Goal: Information Seeking & Learning: Learn about a topic

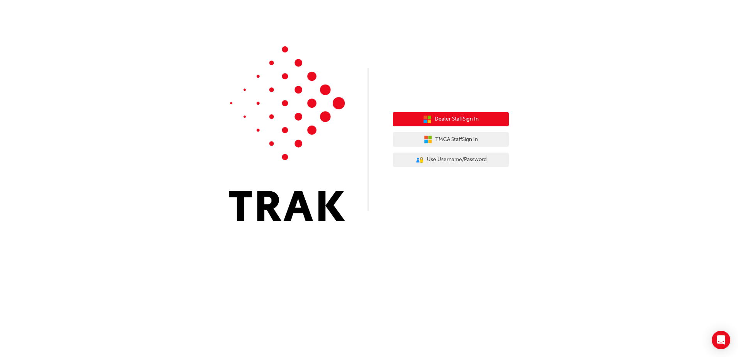
click at [476, 119] on span "Dealer Staff Sign In" at bounding box center [457, 119] width 44 height 9
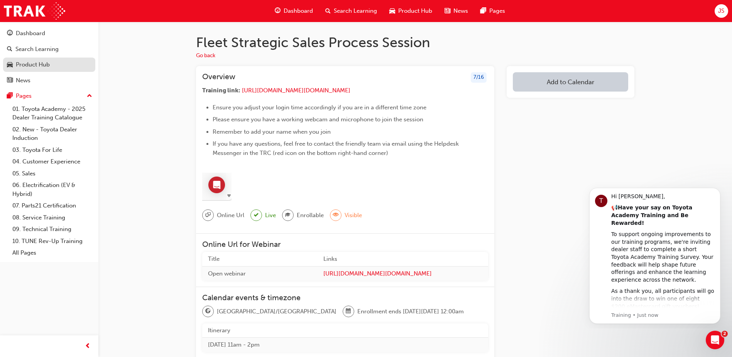
click at [28, 68] on div "Product Hub" at bounding box center [33, 64] width 34 height 9
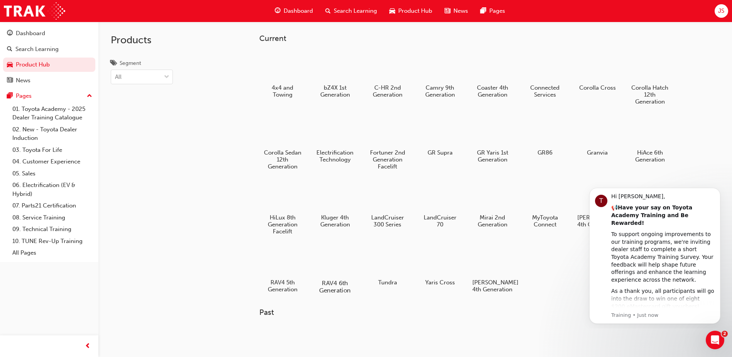
click at [339, 265] on div at bounding box center [335, 260] width 43 height 31
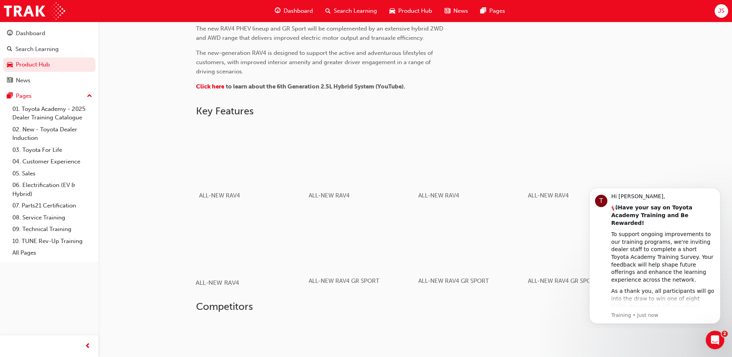
scroll to position [378, 0]
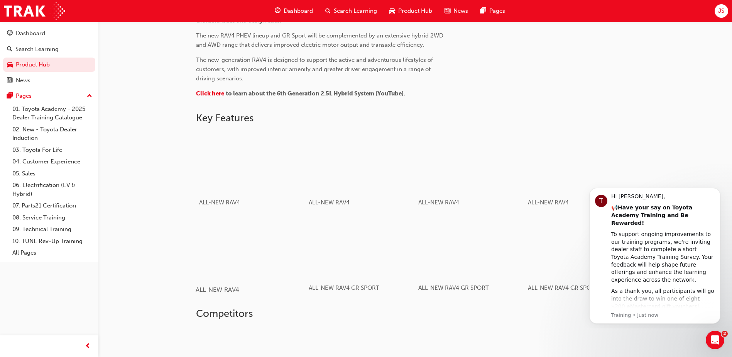
click at [256, 260] on div "button" at bounding box center [251, 247] width 110 height 62
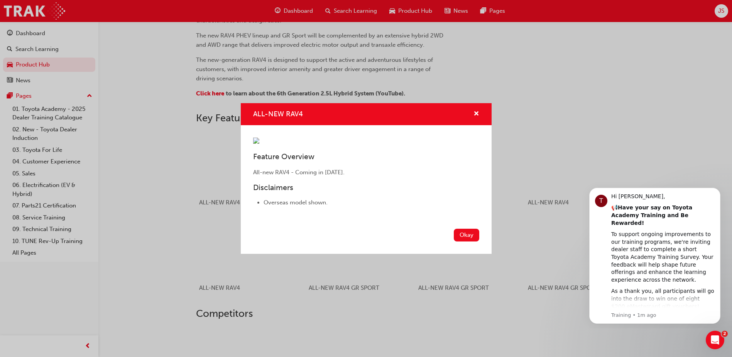
click at [514, 318] on div "ALL-NEW RAV4 Feature Overview All-new RAV4 - Coming in 2026. Disclaimers Overse…" at bounding box center [366, 178] width 732 height 357
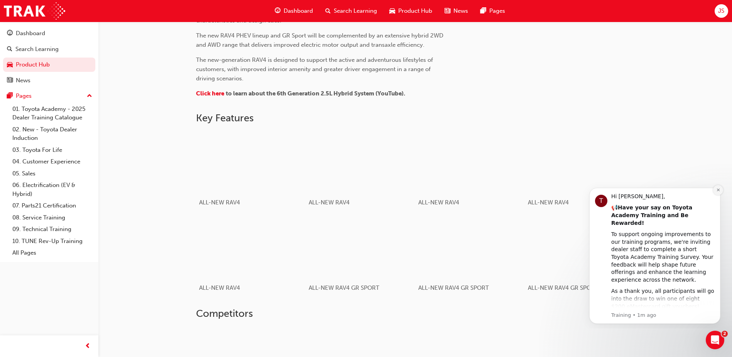
click at [718, 190] on icon "Dismiss notification" at bounding box center [718, 189] width 3 height 3
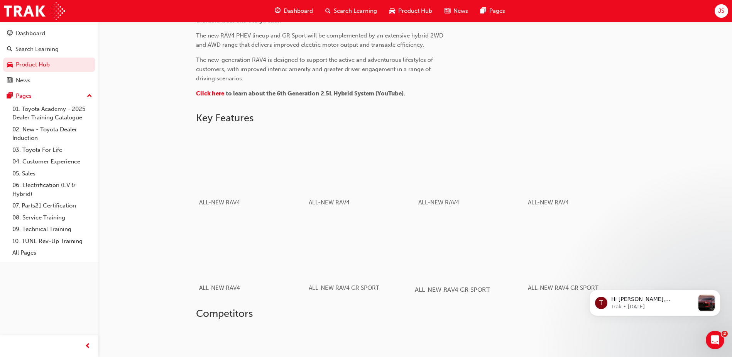
click at [476, 261] on div "button" at bounding box center [470, 247] width 110 height 62
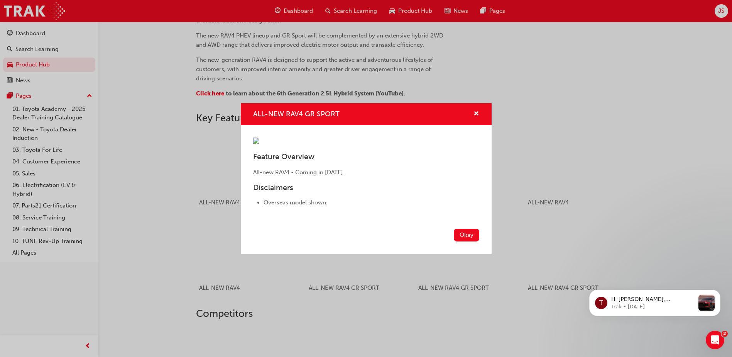
click at [595, 257] on div "ALL-NEW RAV4 GR SPORT Feature Overview All-new RAV4 - Coming in 2026. Disclaime…" at bounding box center [366, 178] width 732 height 357
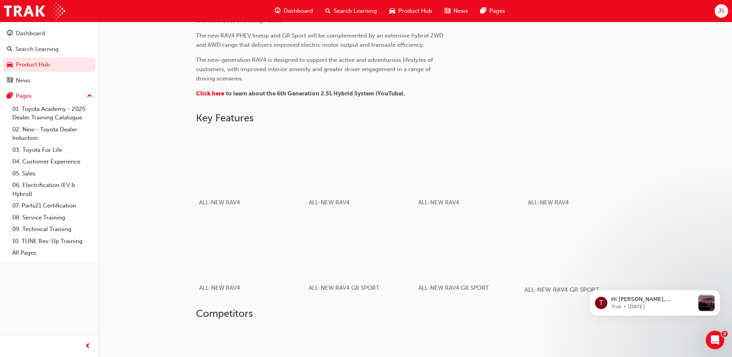
click at [627, 249] on div "button" at bounding box center [580, 247] width 110 height 62
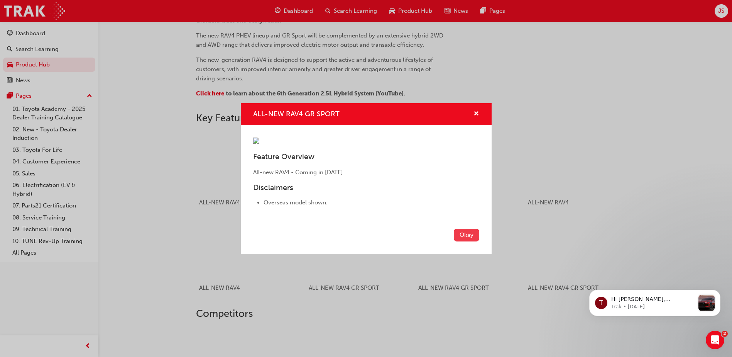
click at [470, 241] on button "Okay" at bounding box center [466, 235] width 25 height 13
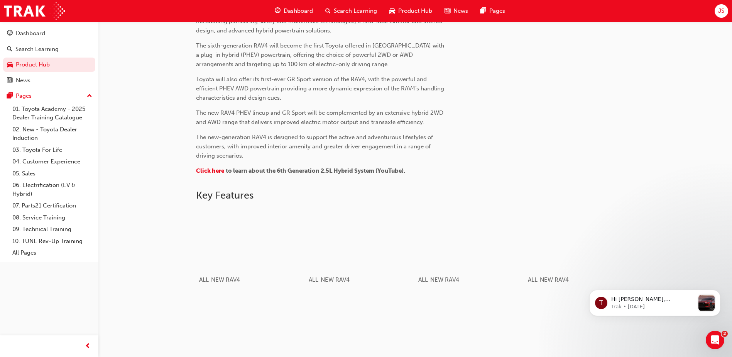
scroll to position [262, 0]
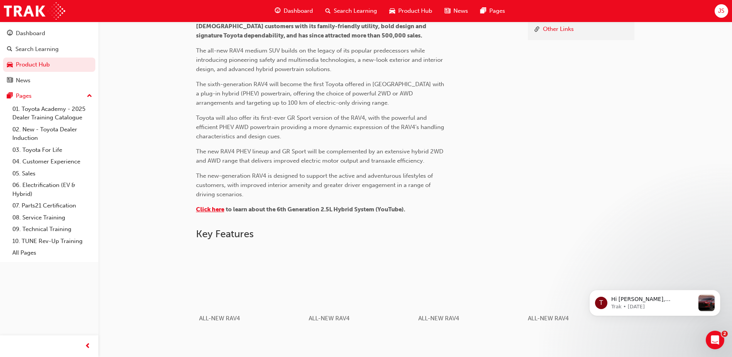
click at [211, 209] on span "Click here" at bounding box center [210, 209] width 28 height 7
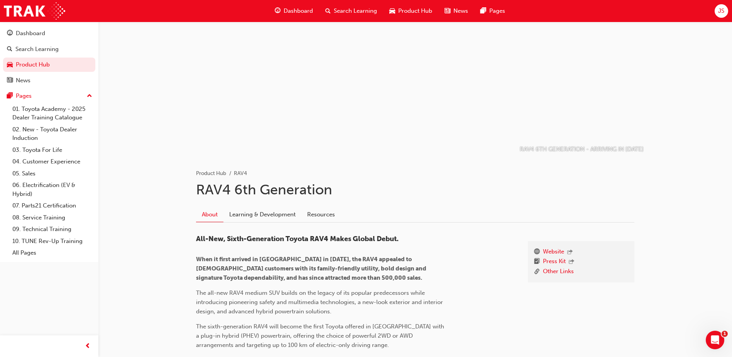
scroll to position [39, 0]
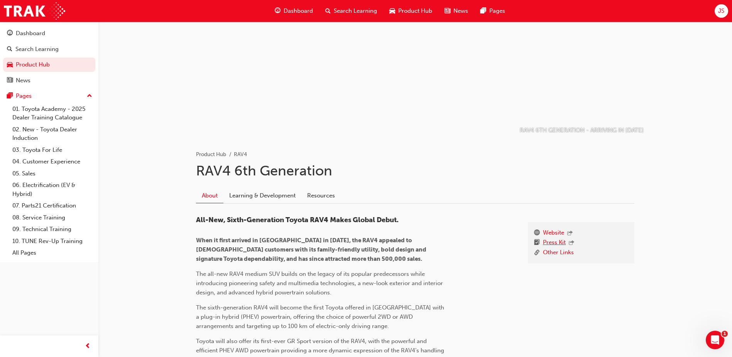
click at [555, 243] on link "Press Kit" at bounding box center [554, 243] width 23 height 10
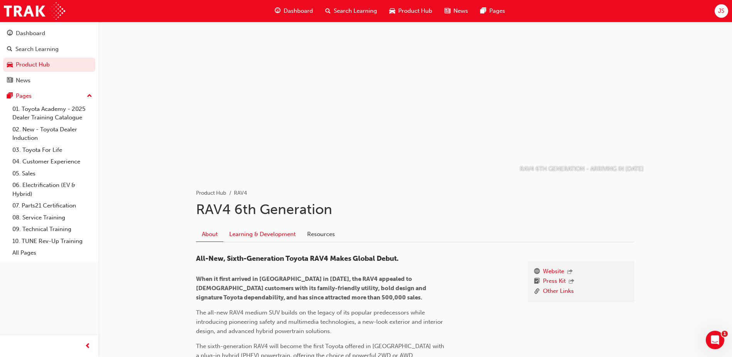
click at [268, 233] on link "Learning & Development" at bounding box center [263, 234] width 78 height 15
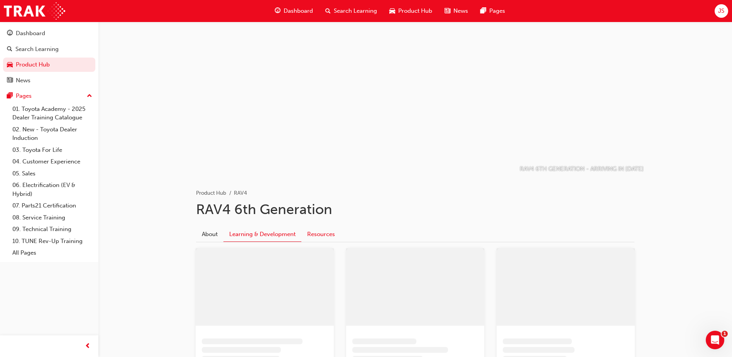
click at [324, 236] on link "Resources" at bounding box center [321, 234] width 39 height 15
click at [258, 233] on link "Learning & Development" at bounding box center [263, 234] width 78 height 15
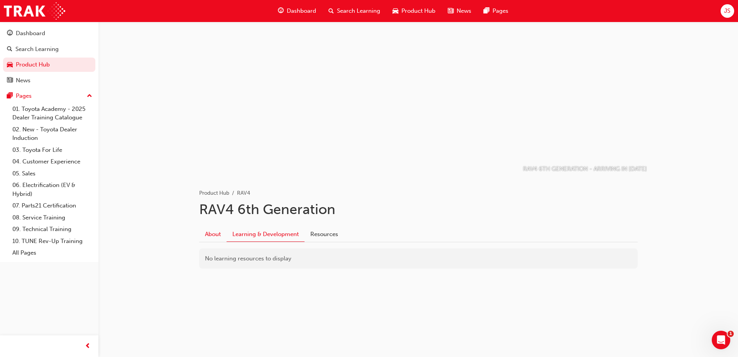
click at [212, 235] on link "About" at bounding box center [212, 234] width 27 height 15
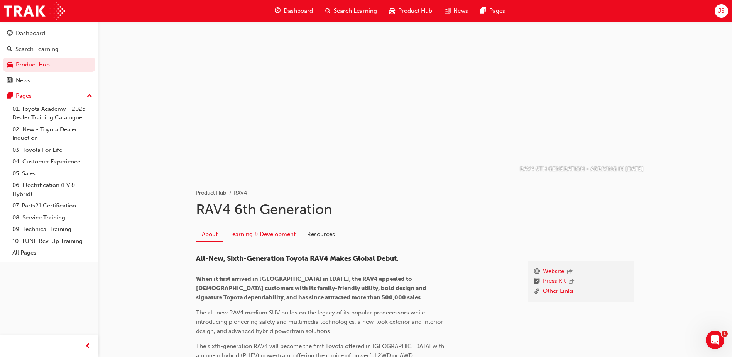
click at [255, 234] on link "Learning & Development" at bounding box center [263, 234] width 78 height 15
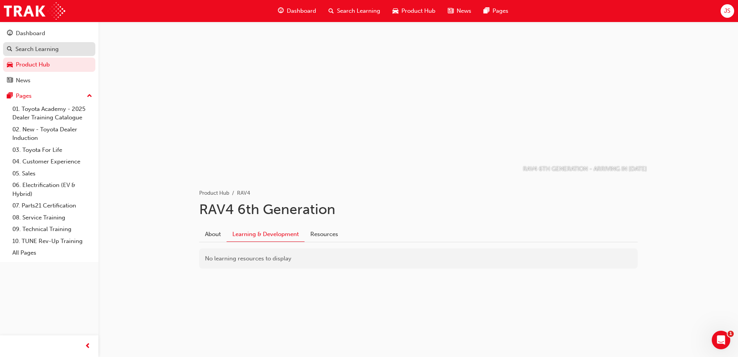
click at [44, 50] on div "Search Learning" at bounding box center [36, 49] width 43 height 9
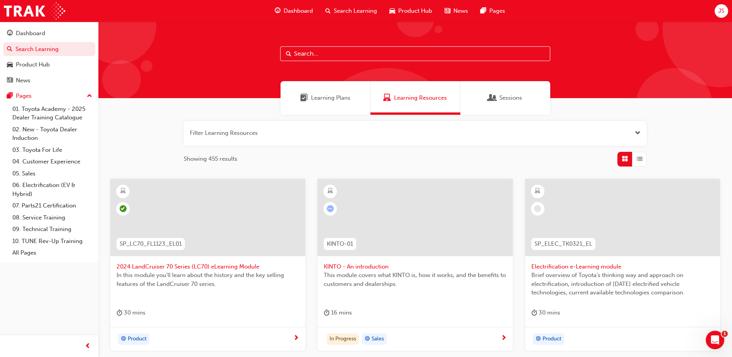
click at [309, 54] on input "text" at bounding box center [415, 53] width 270 height 15
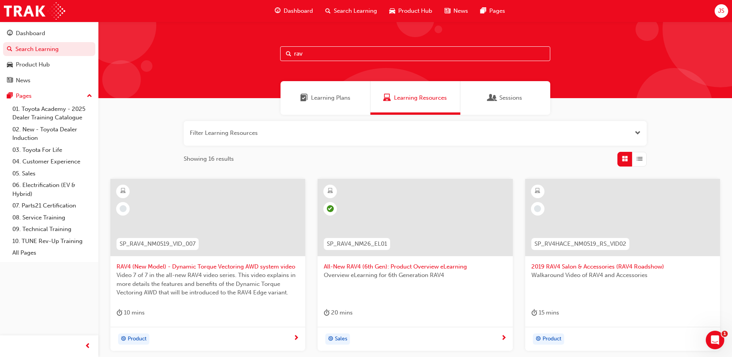
type input "rav"
click at [424, 268] on span "All-New RAV4 (6th Gen): Product Overview eLearning" at bounding box center [415, 266] width 183 height 9
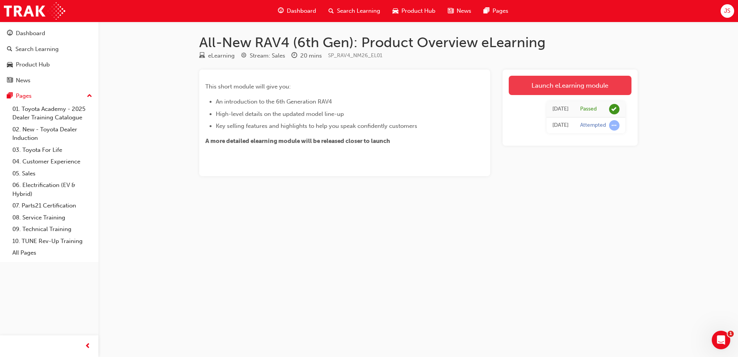
click at [559, 88] on link "Launch eLearning module" at bounding box center [570, 85] width 123 height 19
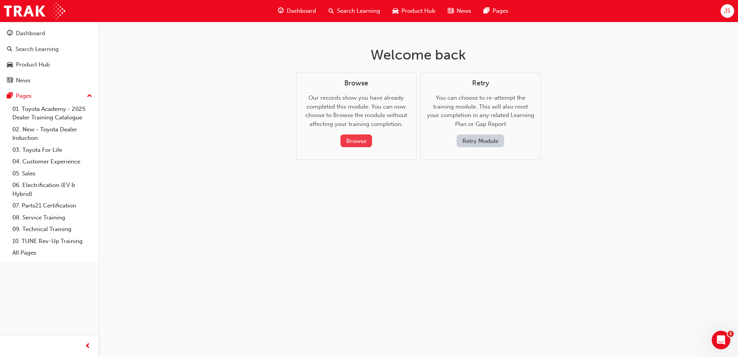
click at [361, 141] on button "Browse" at bounding box center [357, 140] width 32 height 13
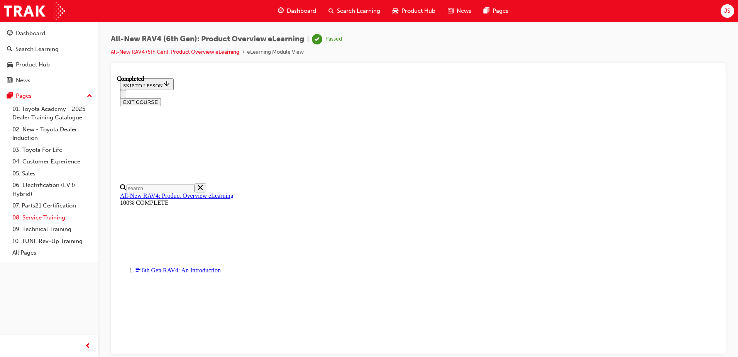
scroll to position [27, 0]
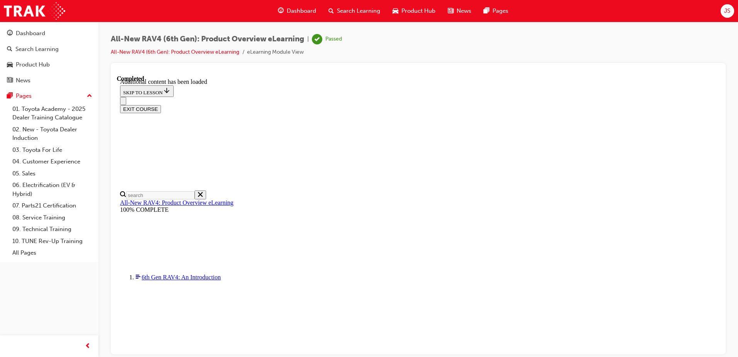
scroll to position [551, 0]
drag, startPoint x: 321, startPoint y: 107, endPoint x: 503, endPoint y: 278, distance: 250.0
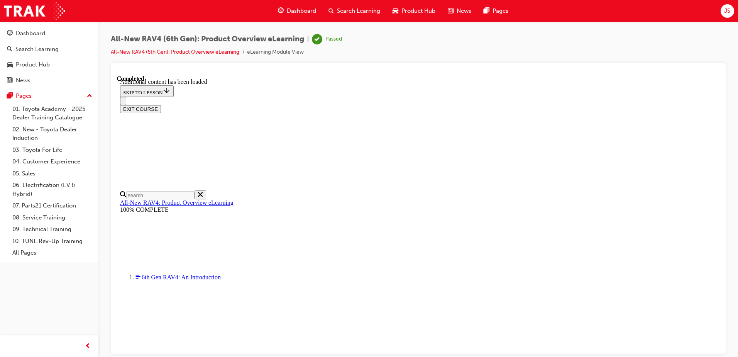
copy tbody "HEV 2WD HEV AWD PHEV 2WD PHEV AWD 2.5L HEV system 143 kW max output 2.5L HEV sy…"
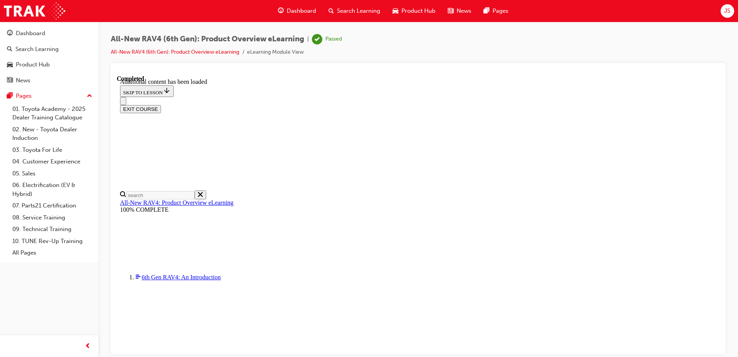
scroll to position [0, 112]
